Goal: Navigation & Orientation: Find specific page/section

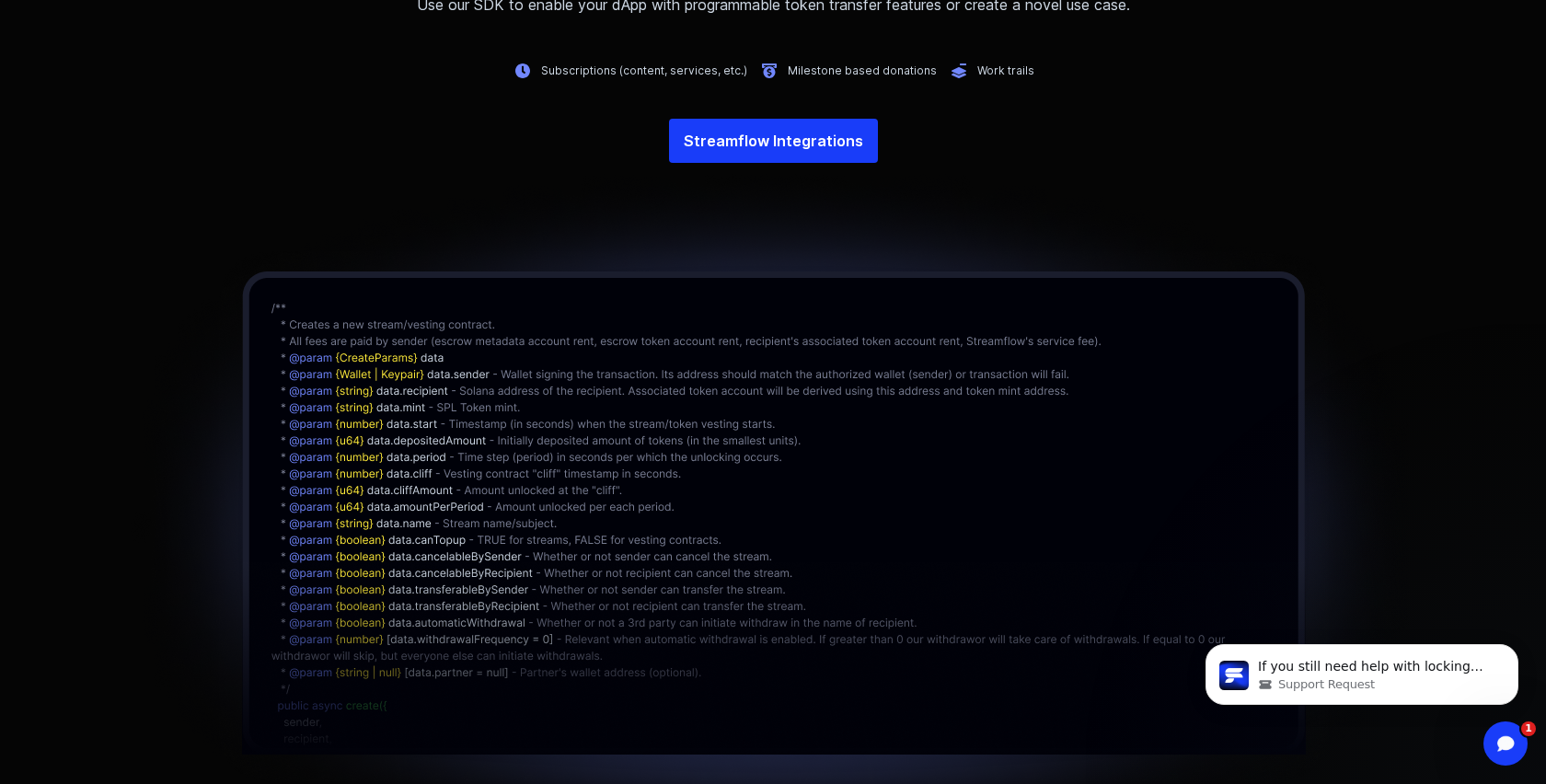
scroll to position [4369, 0]
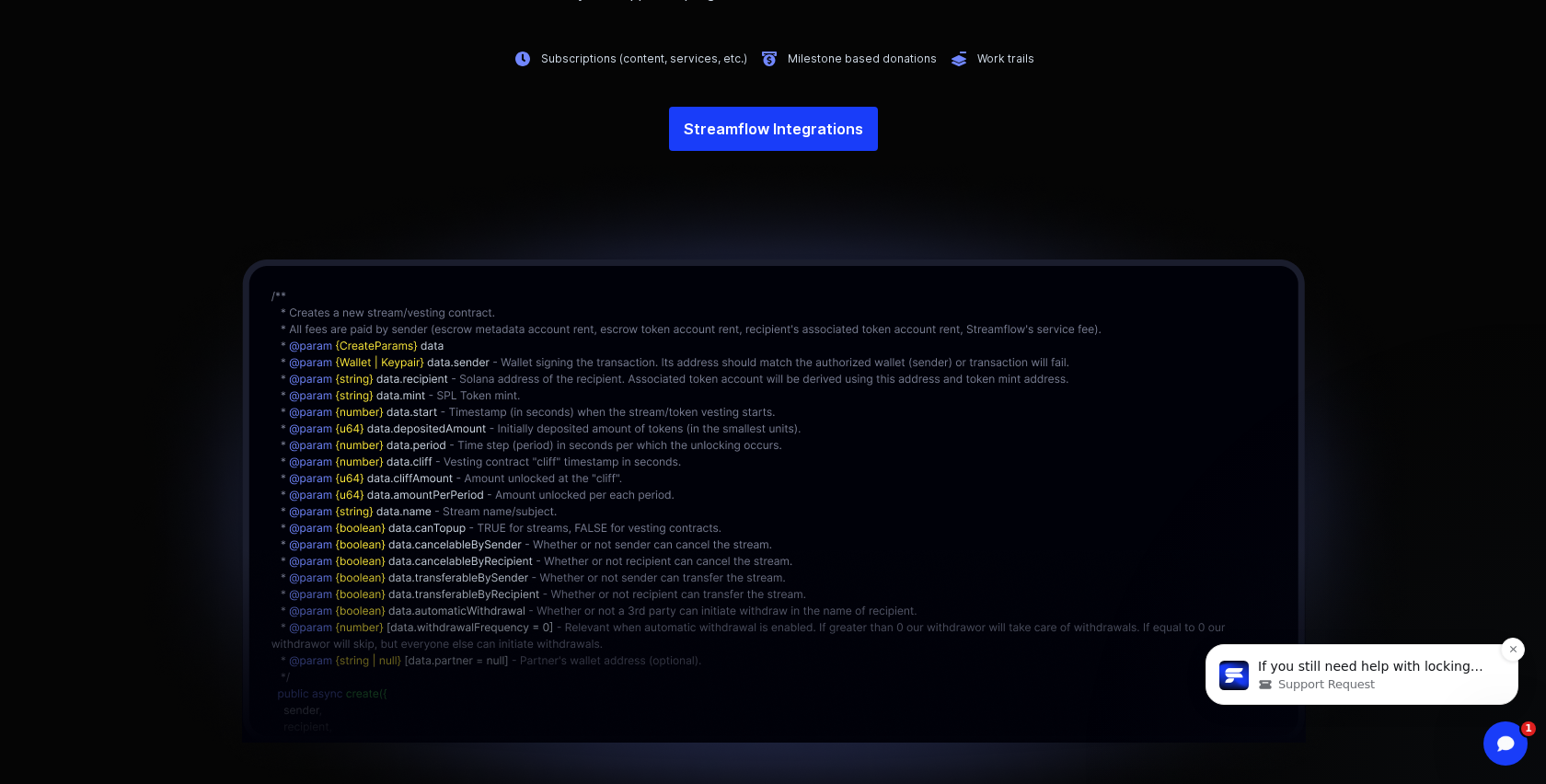
click at [1428, 690] on div "Support Request" at bounding box center [1376, 684] width 238 height 17
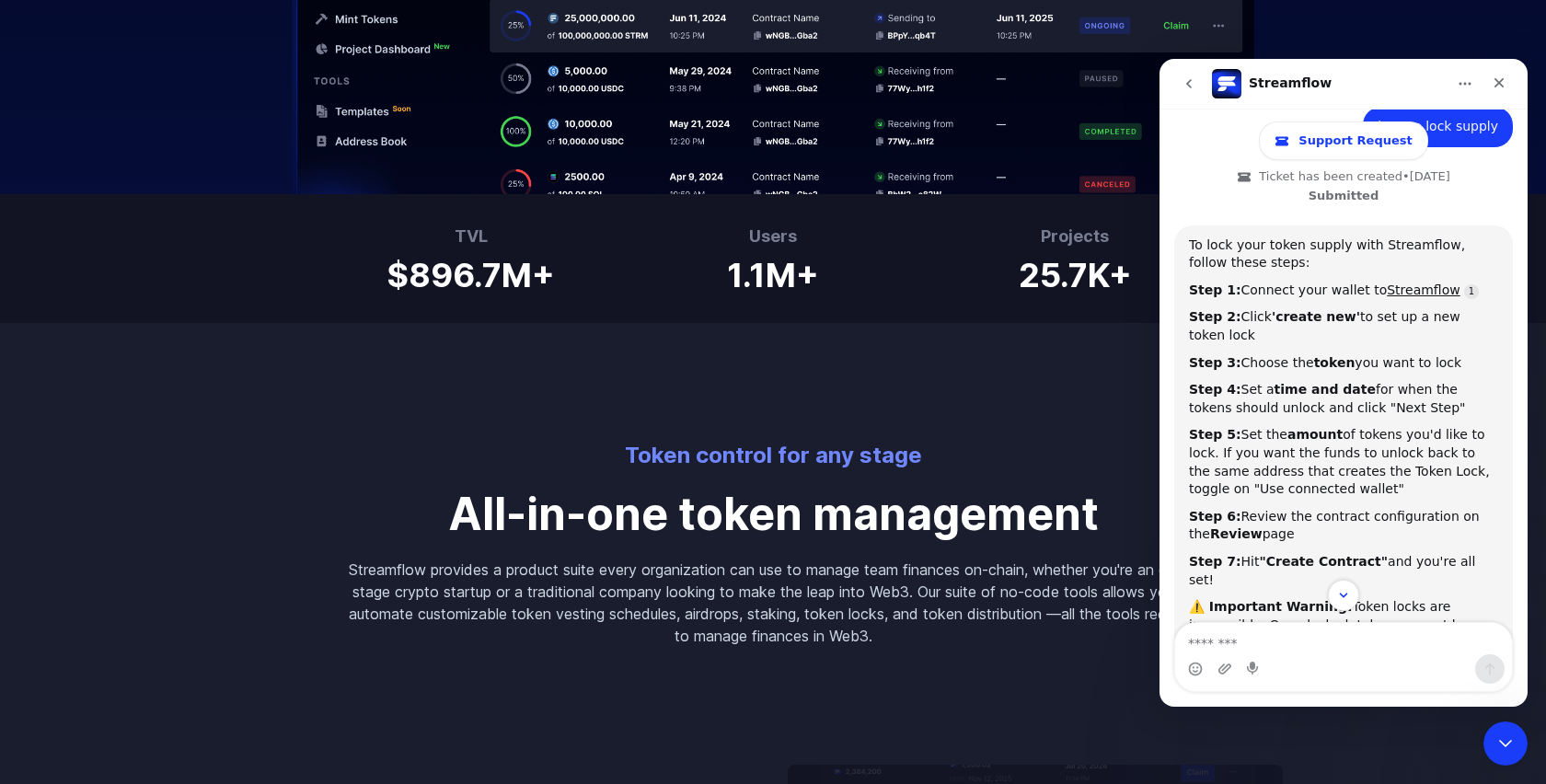
scroll to position [965, 0]
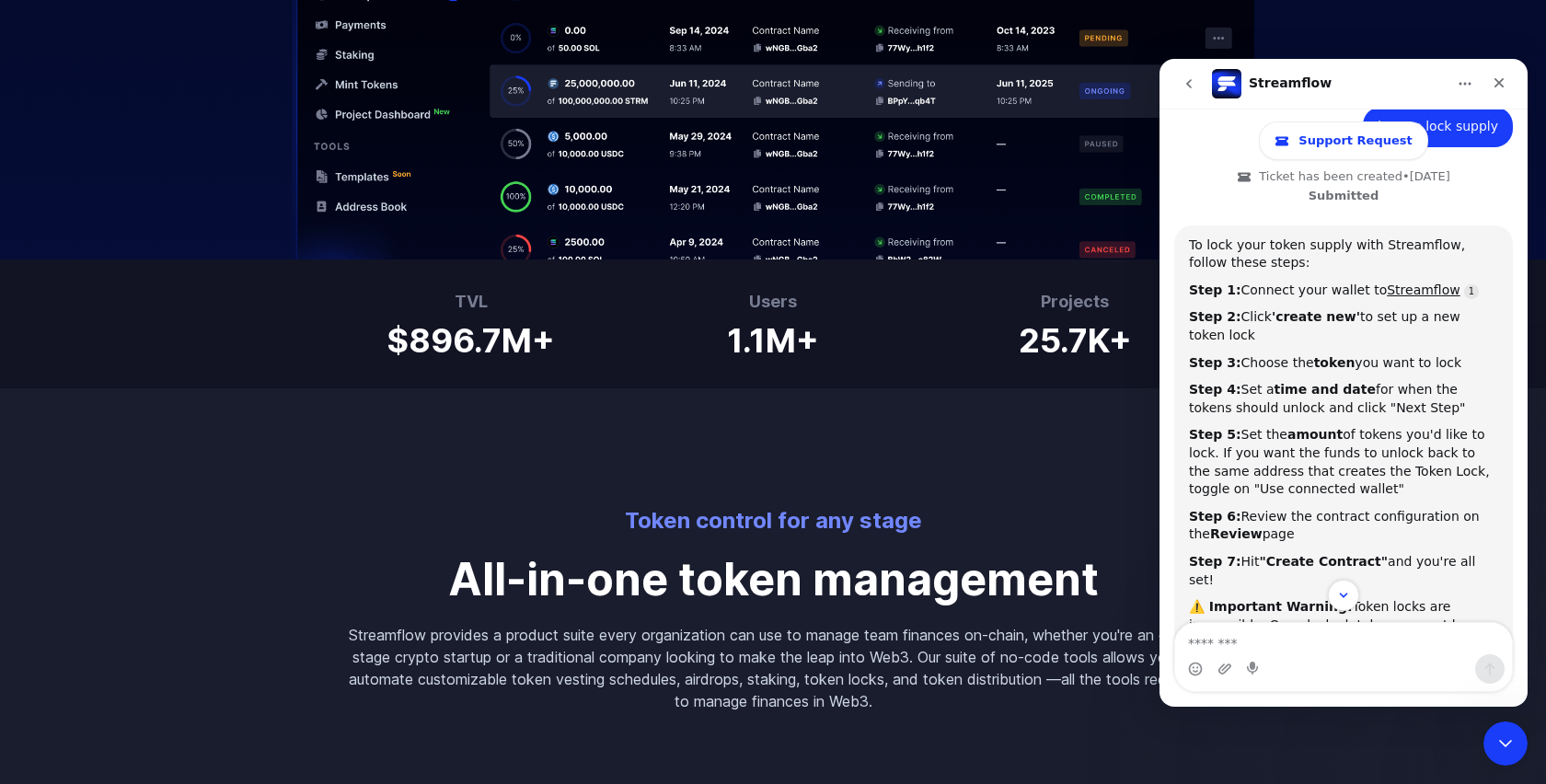
click at [1070, 380] on div "TVL $896.7M+ Users 1.1M+ Projects 25.7K+" at bounding box center [773, 324] width 1546 height 129
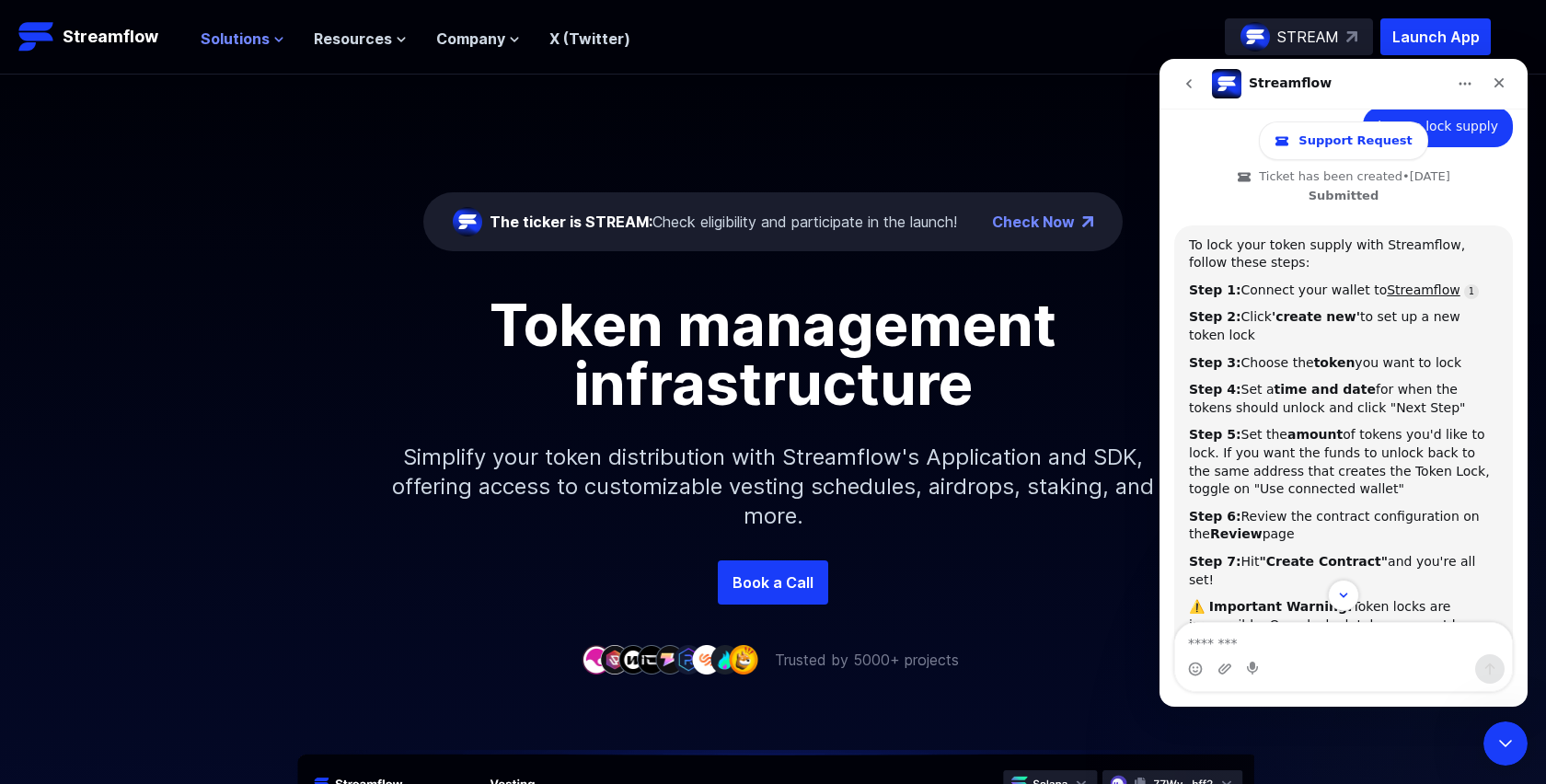
click at [261, 35] on span "Solutions" at bounding box center [235, 39] width 69 height 22
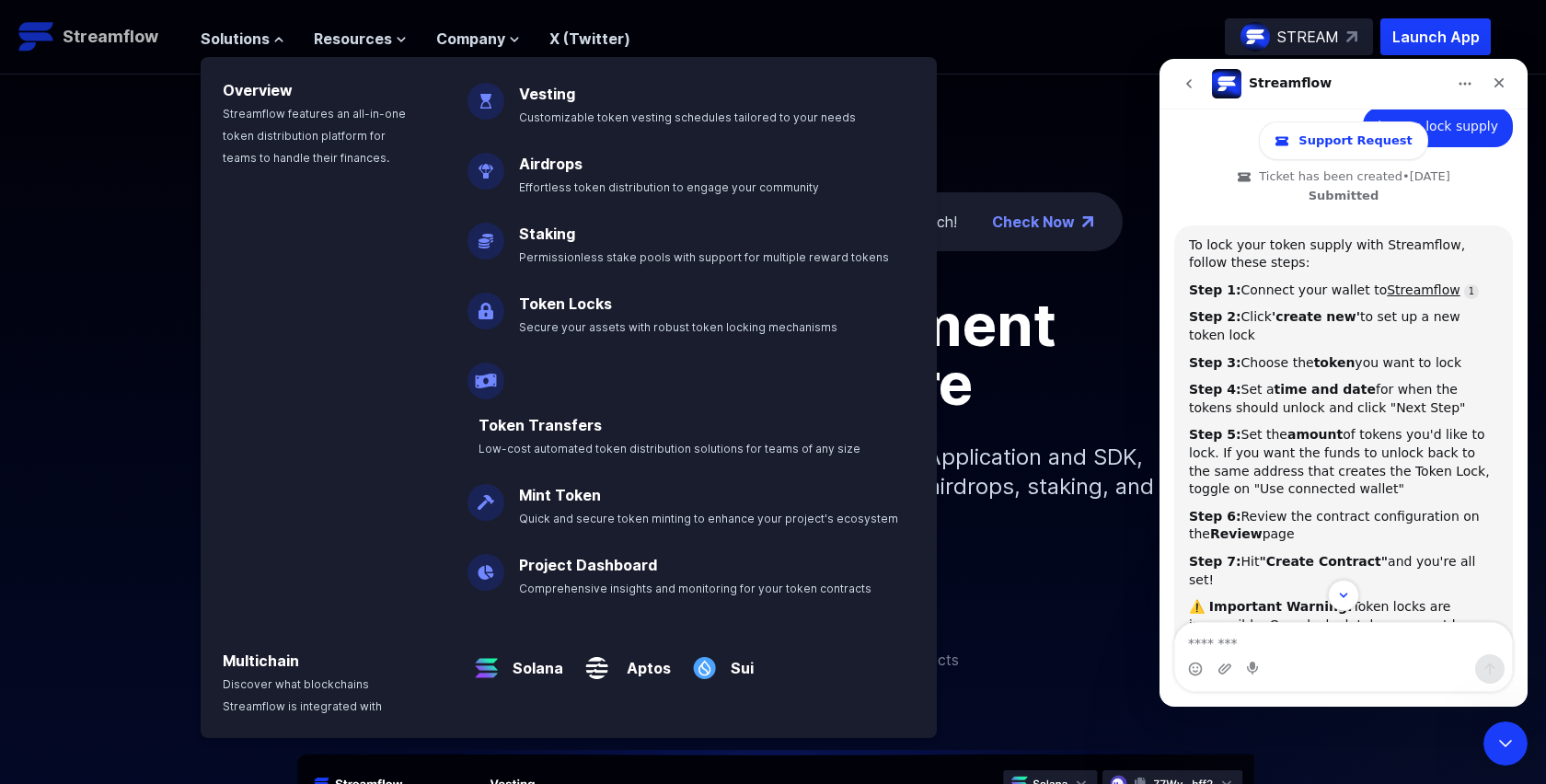
click at [117, 49] on p "Streamflow" at bounding box center [110, 37] width 95 height 26
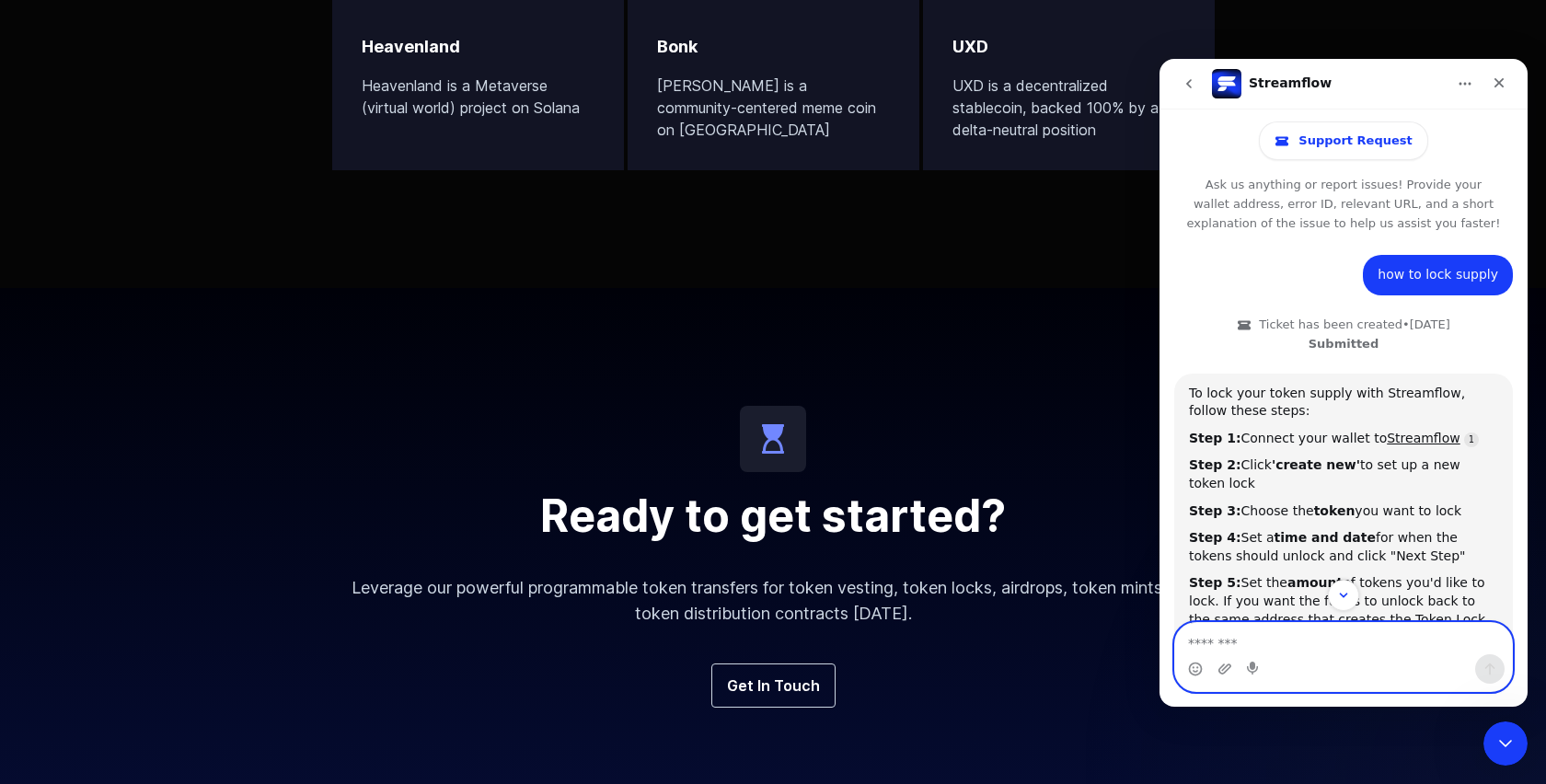
scroll to position [6148, 0]
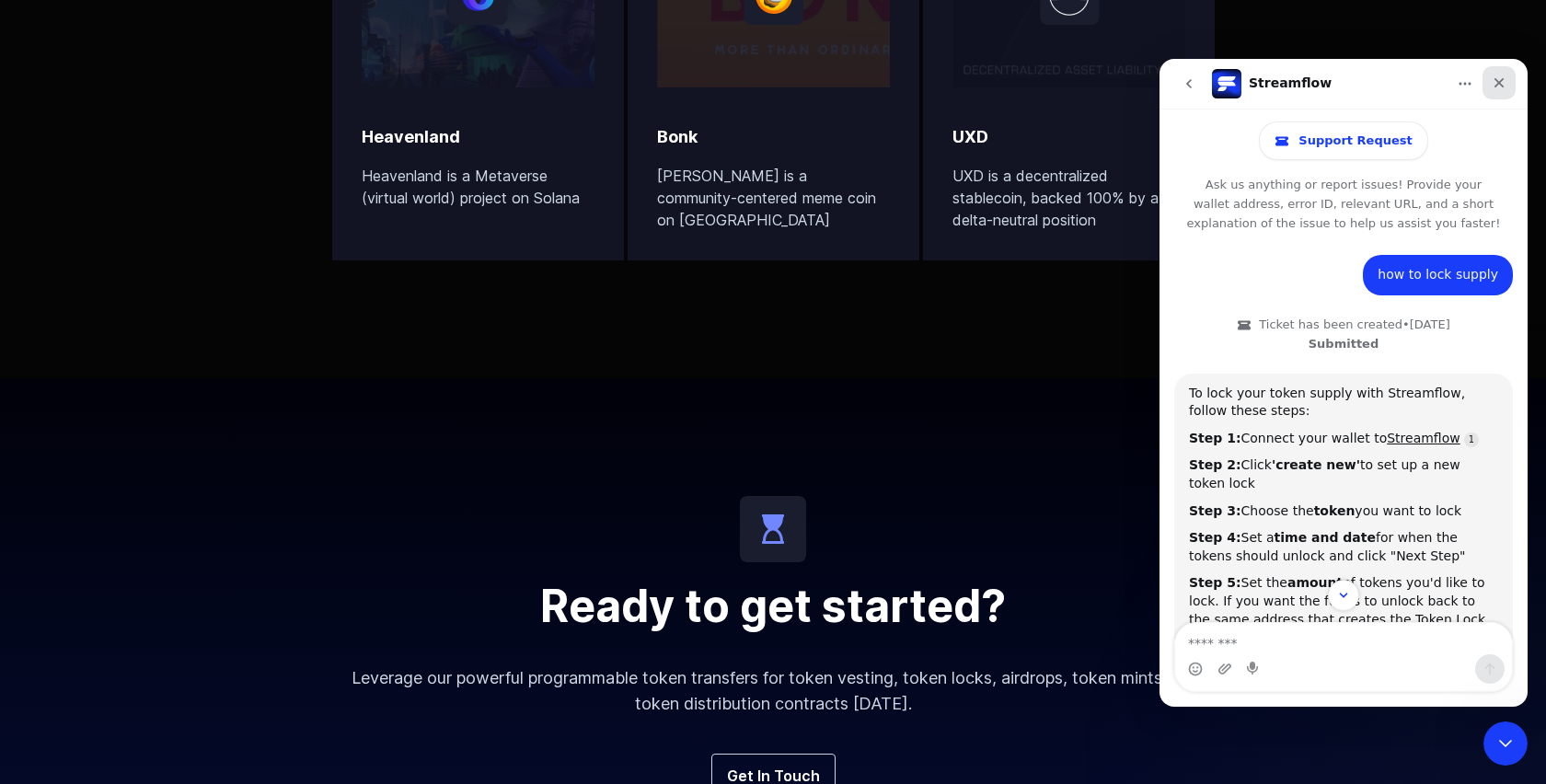
click at [1509, 84] on div "Close" at bounding box center [1498, 82] width 33 height 33
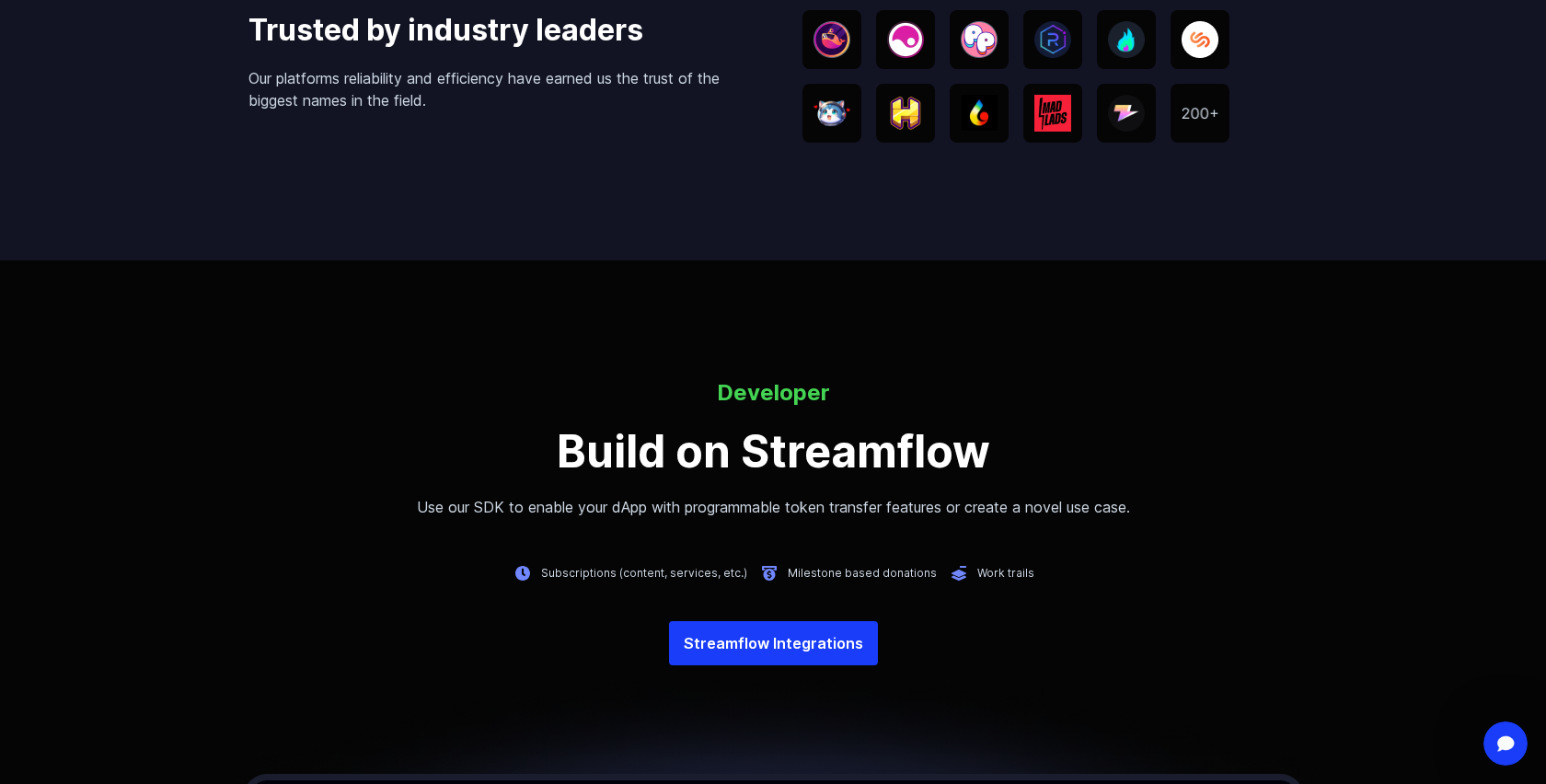
scroll to position [3858, 0]
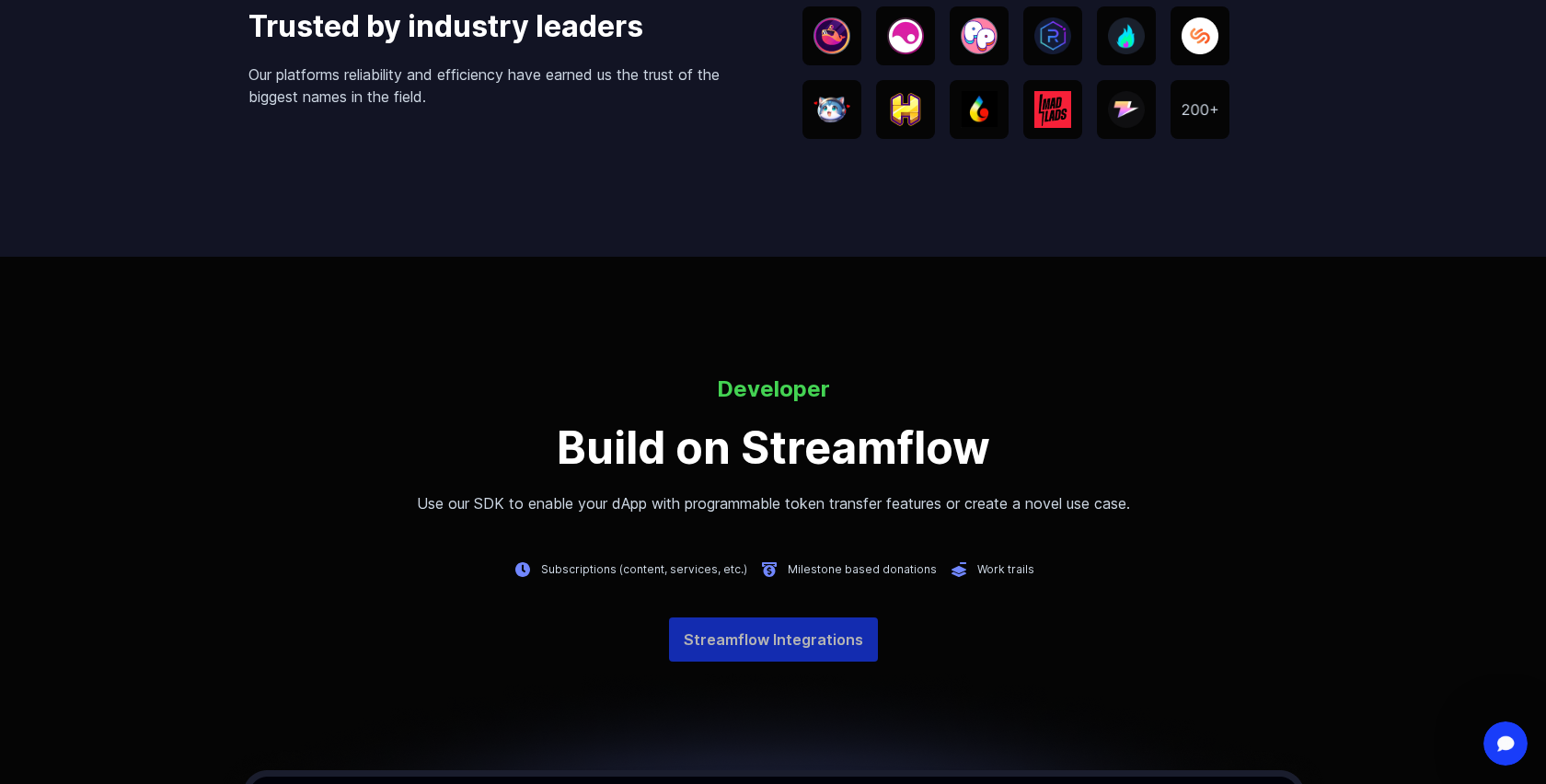
click at [768, 629] on link "Streamflow Integrations" at bounding box center [773, 639] width 209 height 44
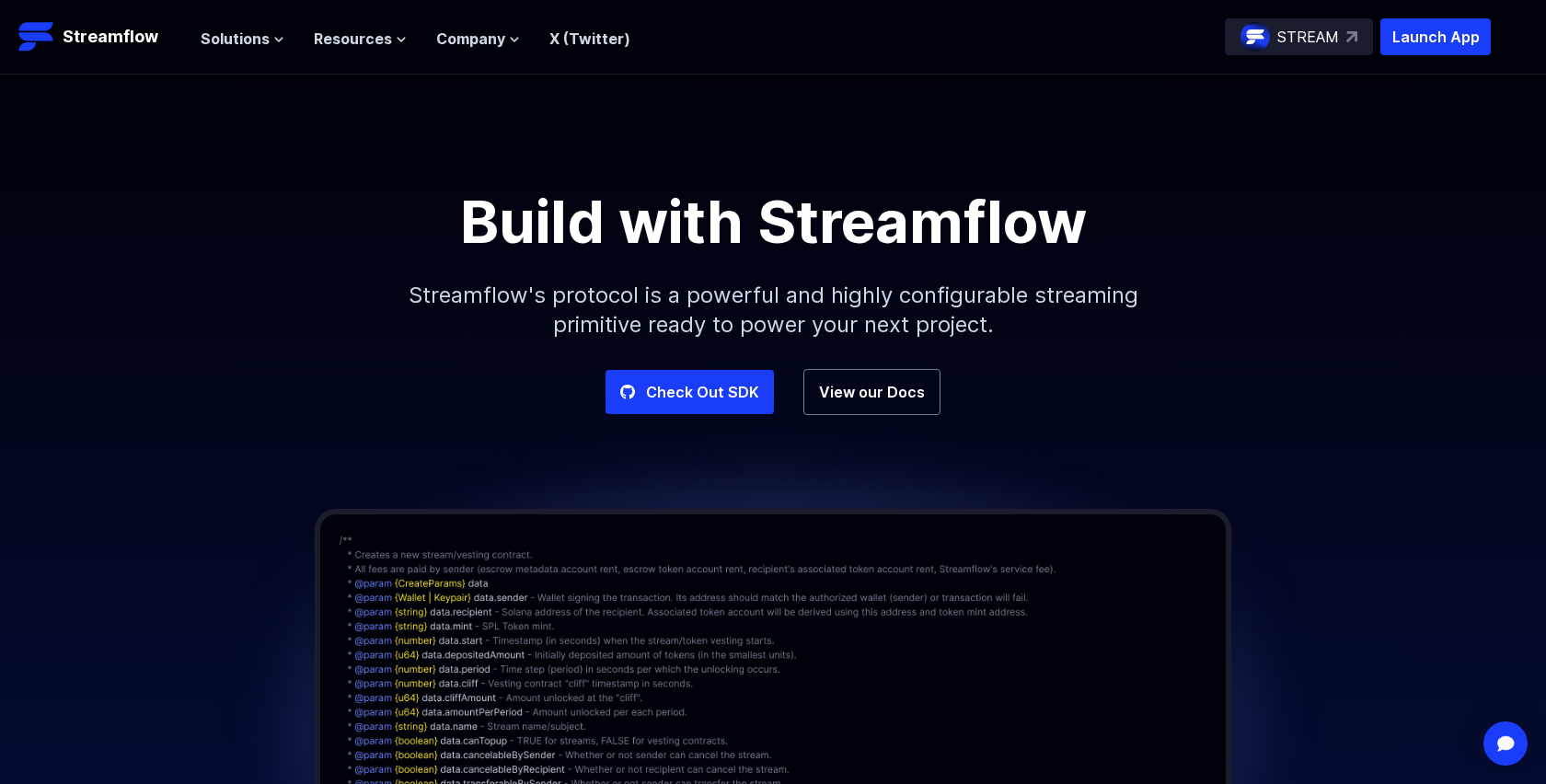
click at [1313, 51] on div "STREAM" at bounding box center [1298, 37] width 148 height 37
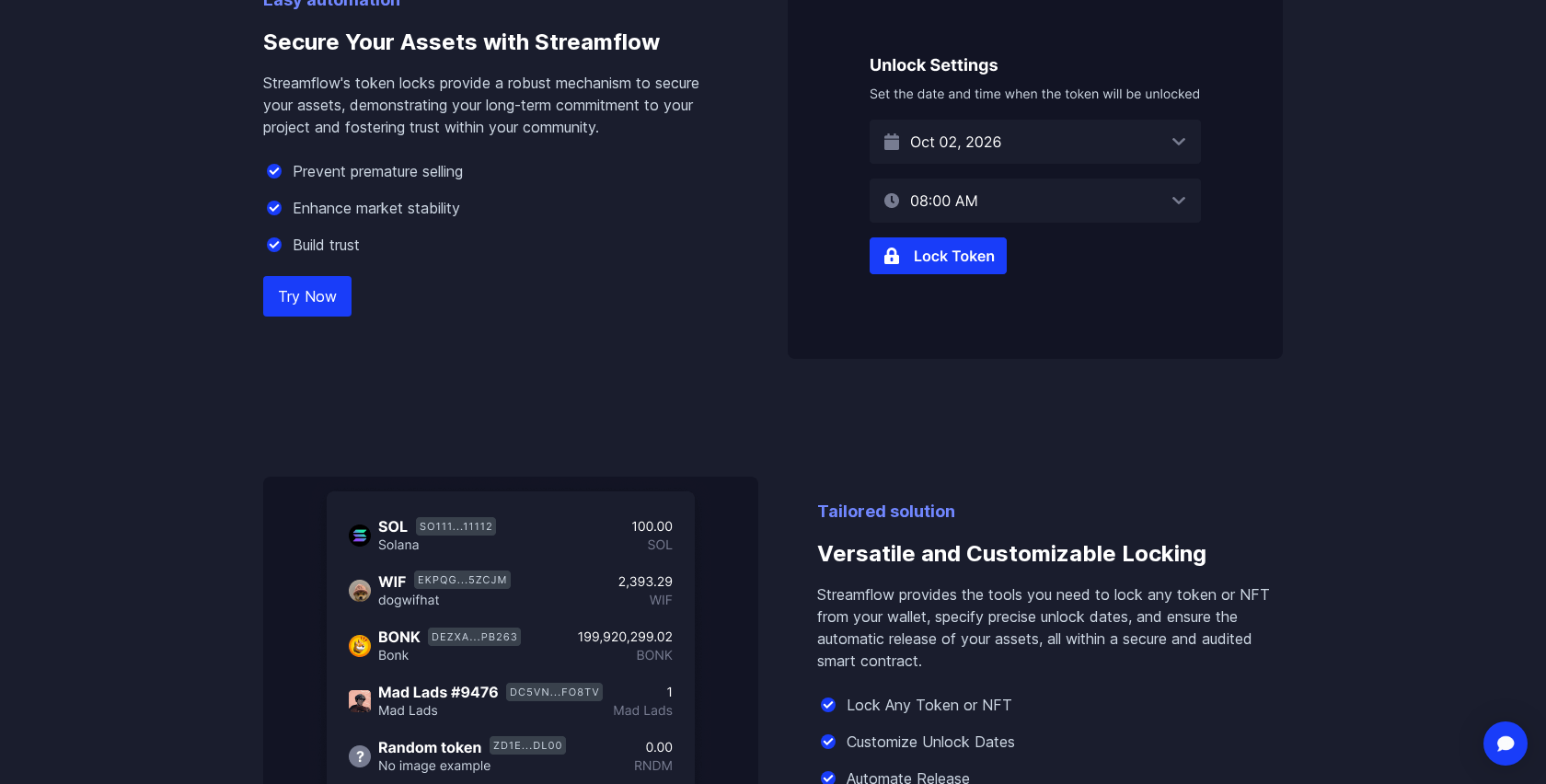
scroll to position [1254, 0]
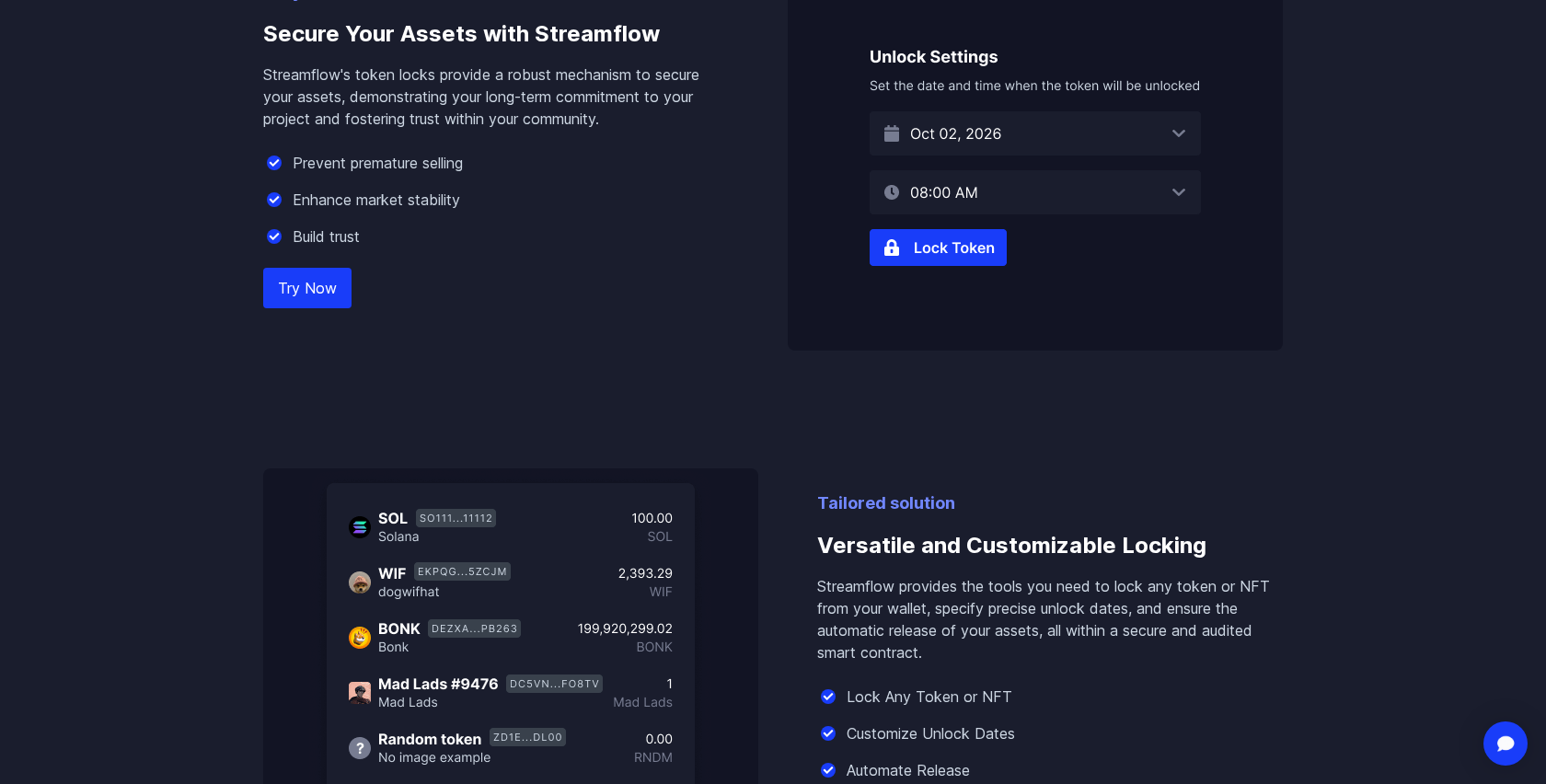
click at [946, 234] on img at bounding box center [1035, 153] width 495 height 393
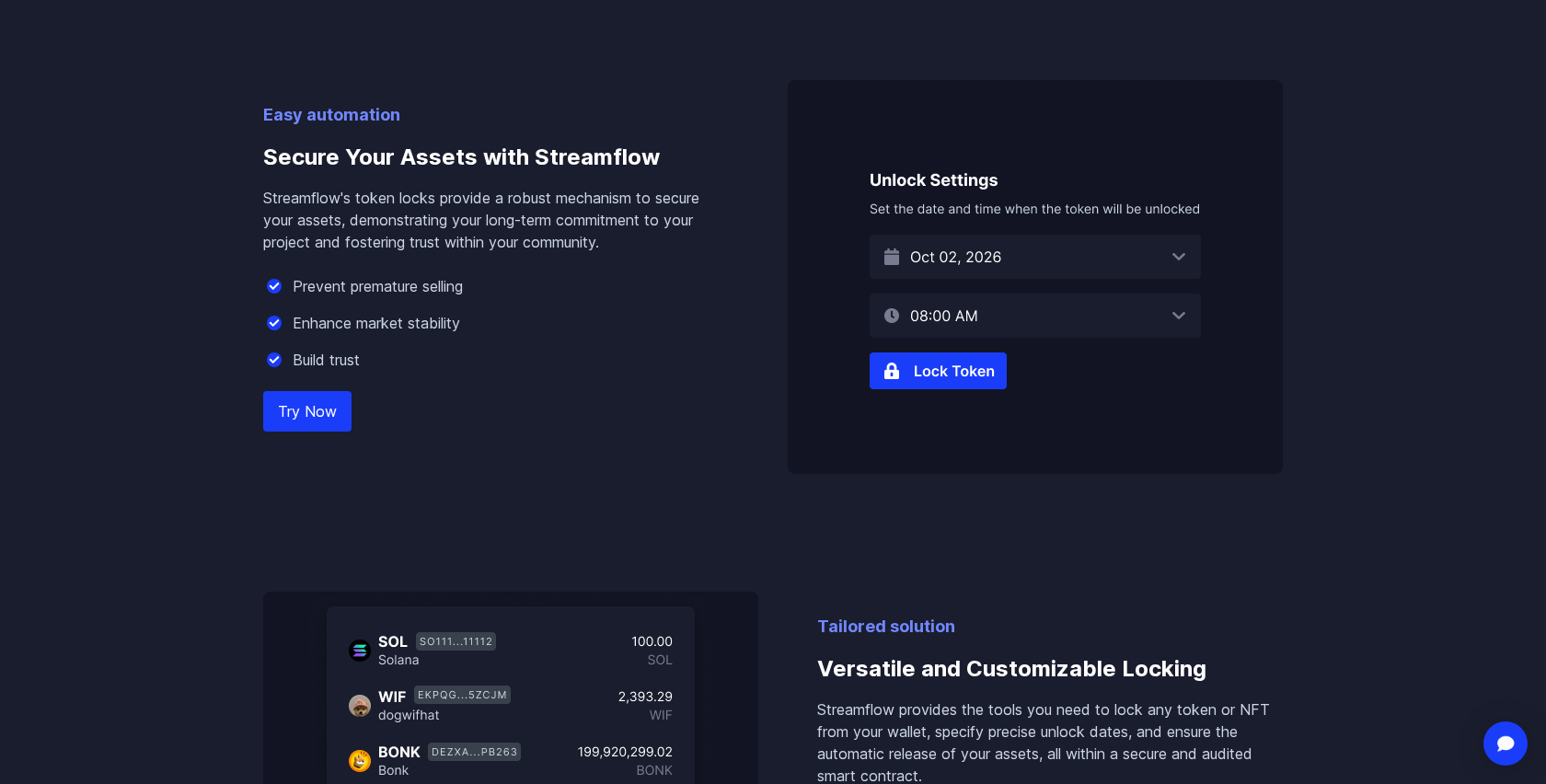
scroll to position [1114, 0]
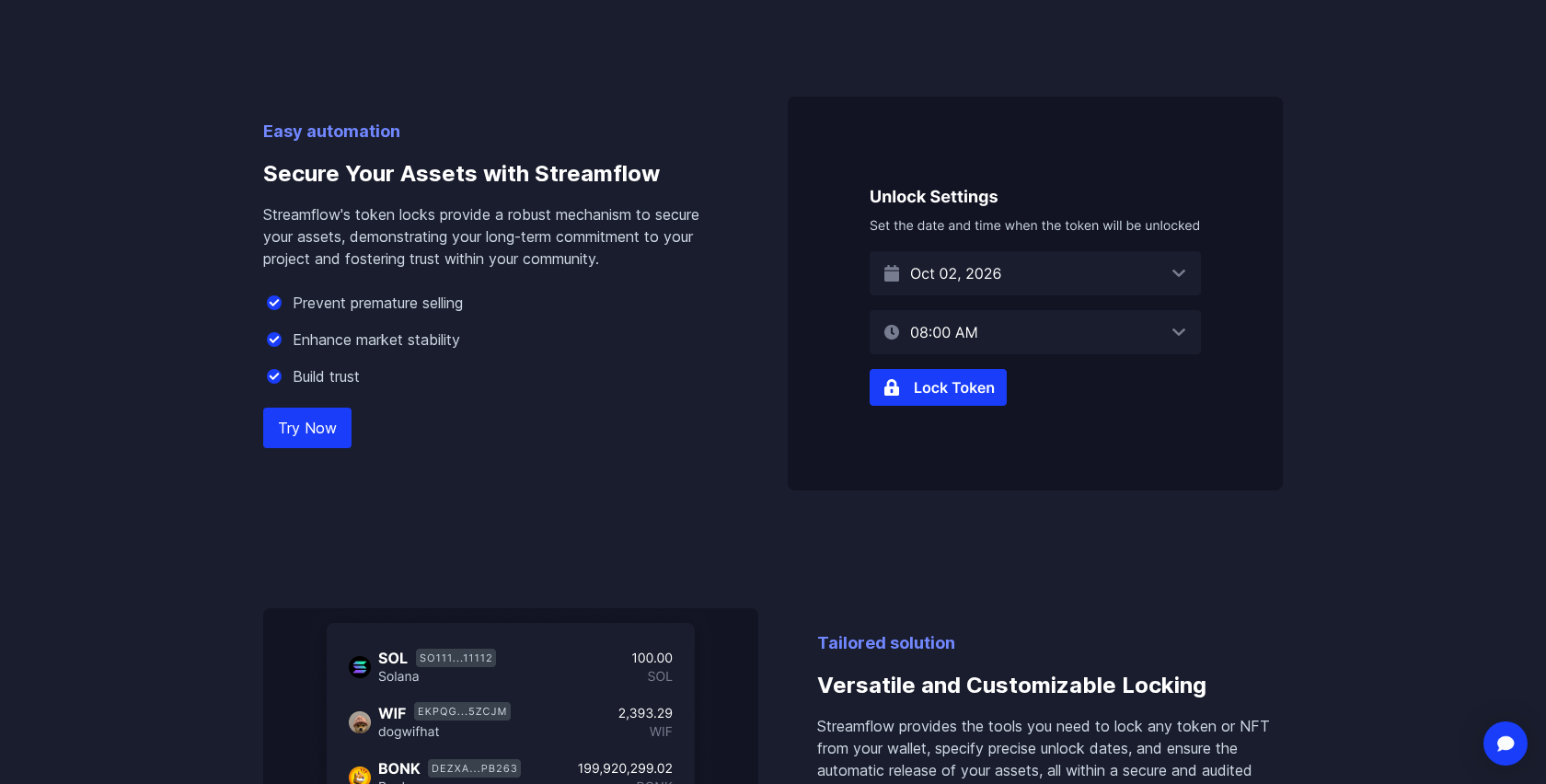
click at [308, 423] on link "Try Now" at bounding box center [307, 427] width 88 height 41
